Goal: Navigation & Orientation: Understand site structure

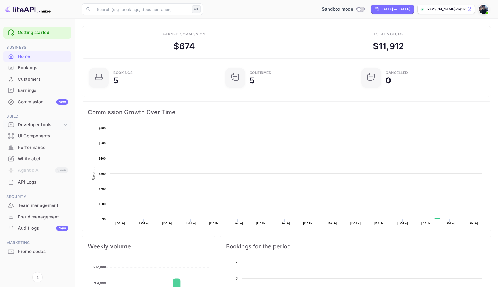
scroll to position [94, 133]
click at [48, 125] on div "Developer tools" at bounding box center [40, 125] width 45 height 7
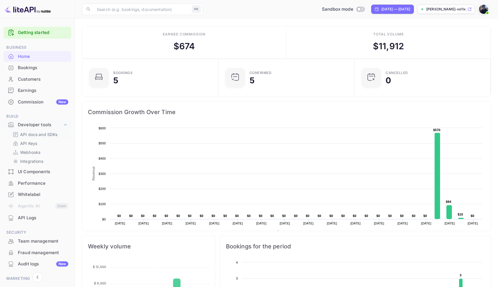
click at [42, 132] on p "API docs and SDKs" at bounding box center [38, 134] width 37 height 6
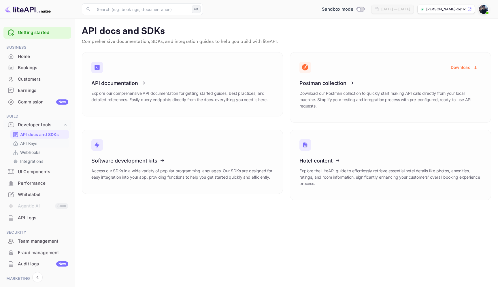
click at [25, 142] on p "API Keys" at bounding box center [28, 143] width 17 height 6
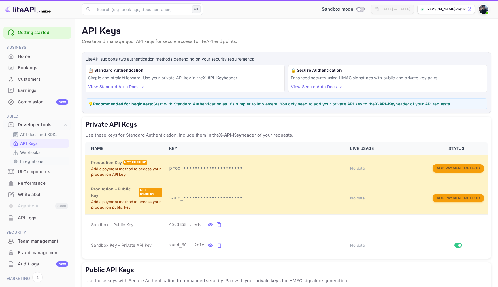
click at [33, 158] on p "Integrations" at bounding box center [31, 161] width 23 height 6
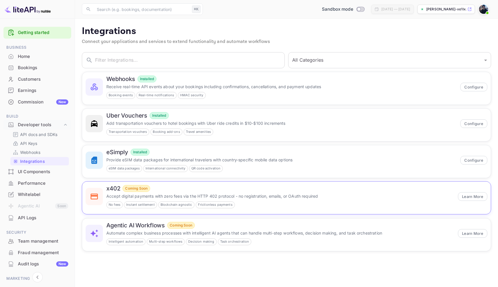
click at [147, 206] on span "Instant settlement" at bounding box center [140, 204] width 33 height 5
